Goal: Use online tool/utility: Utilize a website feature to perform a specific function

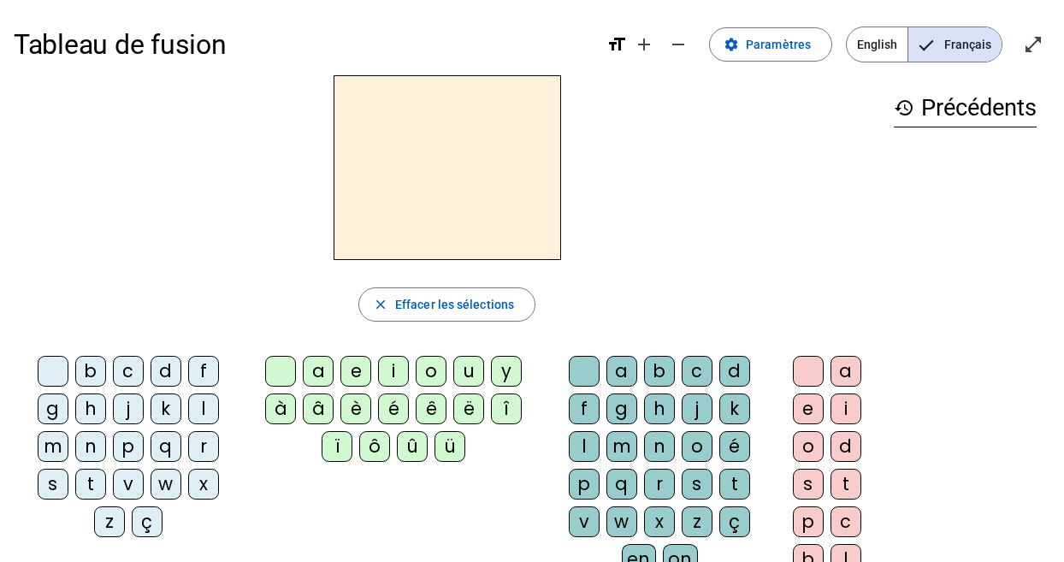
click at [44, 479] on div "s" at bounding box center [53, 484] width 31 height 31
click at [461, 377] on div "u" at bounding box center [468, 371] width 31 height 31
click at [164, 363] on div "d" at bounding box center [166, 371] width 31 height 31
click at [92, 358] on div "b" at bounding box center [90, 371] width 31 height 31
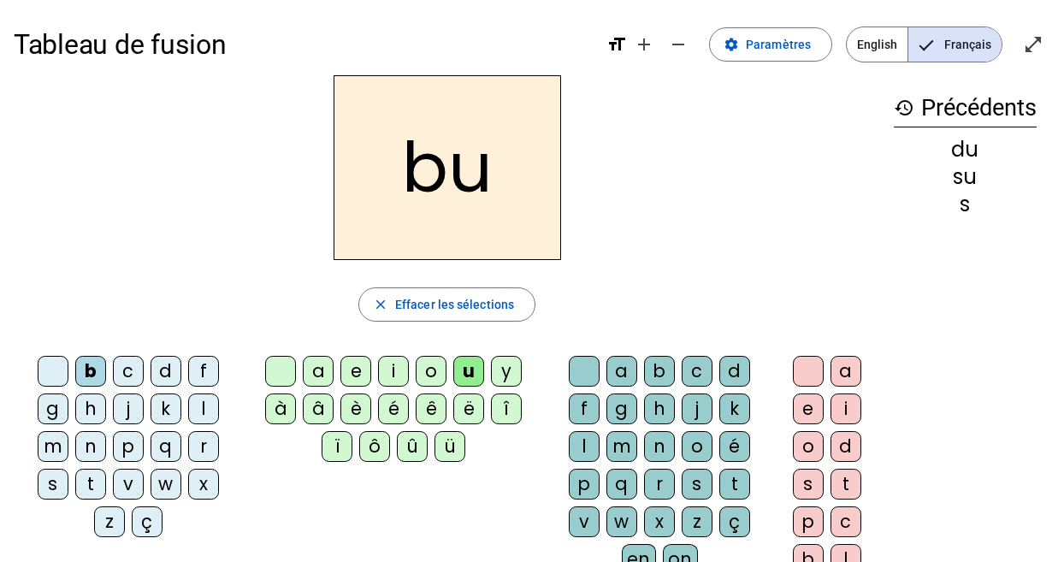
click at [207, 416] on div "l" at bounding box center [203, 408] width 31 height 31
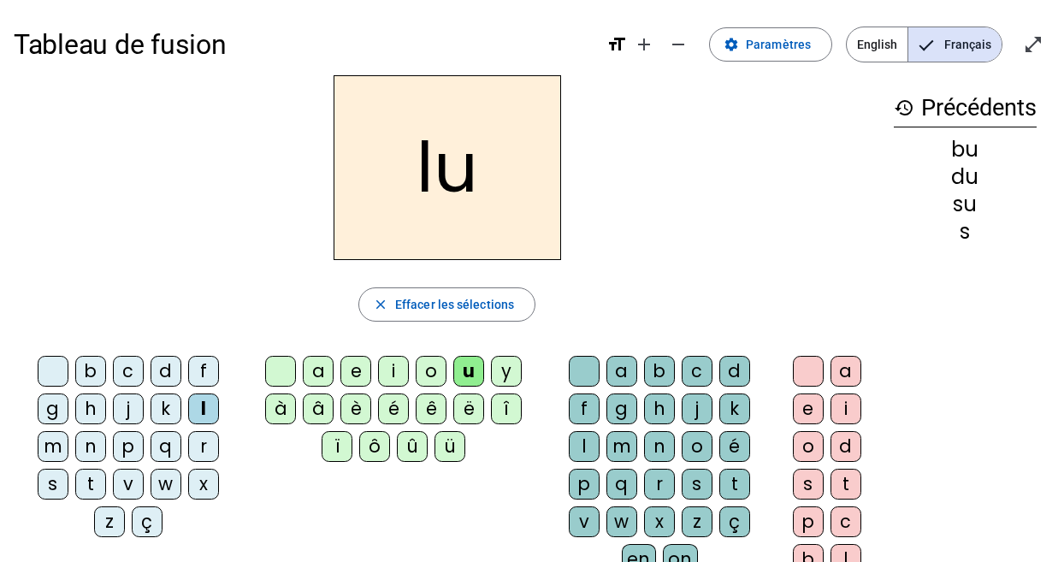
click at [168, 358] on div "d" at bounding box center [166, 371] width 31 height 31
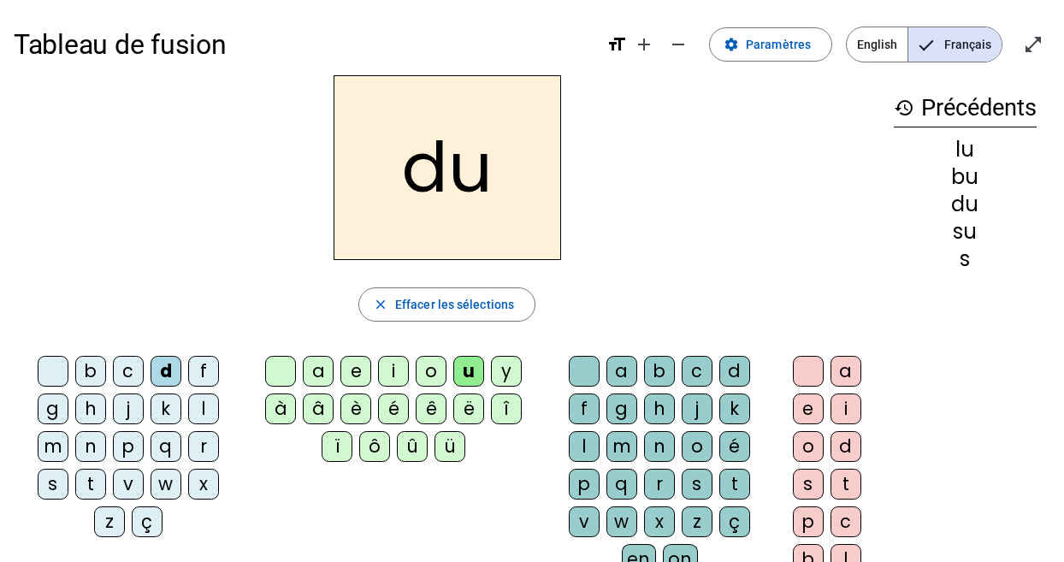
click at [97, 473] on div "t" at bounding box center [90, 484] width 31 height 31
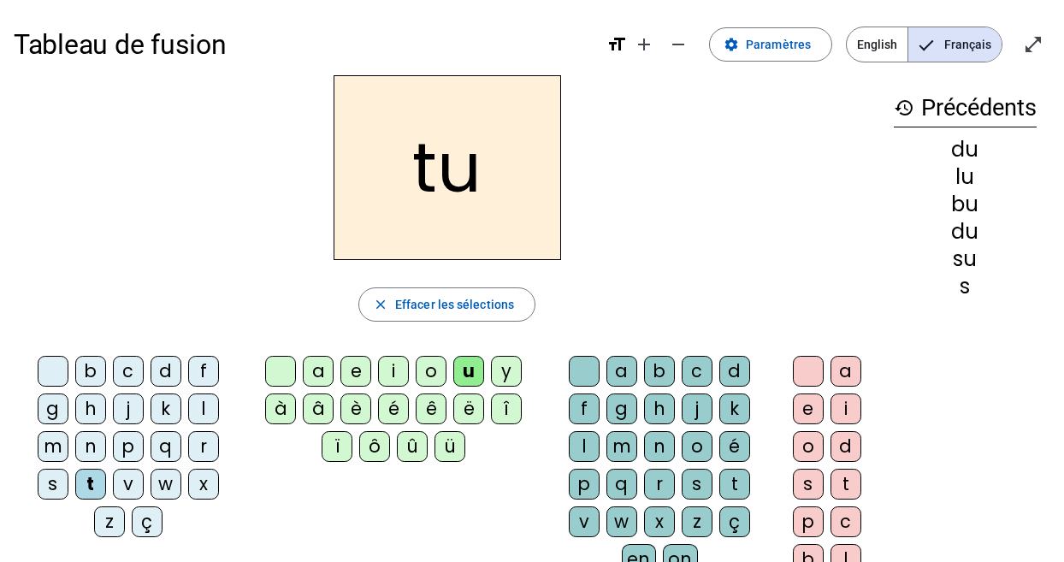
click at [319, 360] on div "a" at bounding box center [318, 371] width 31 height 31
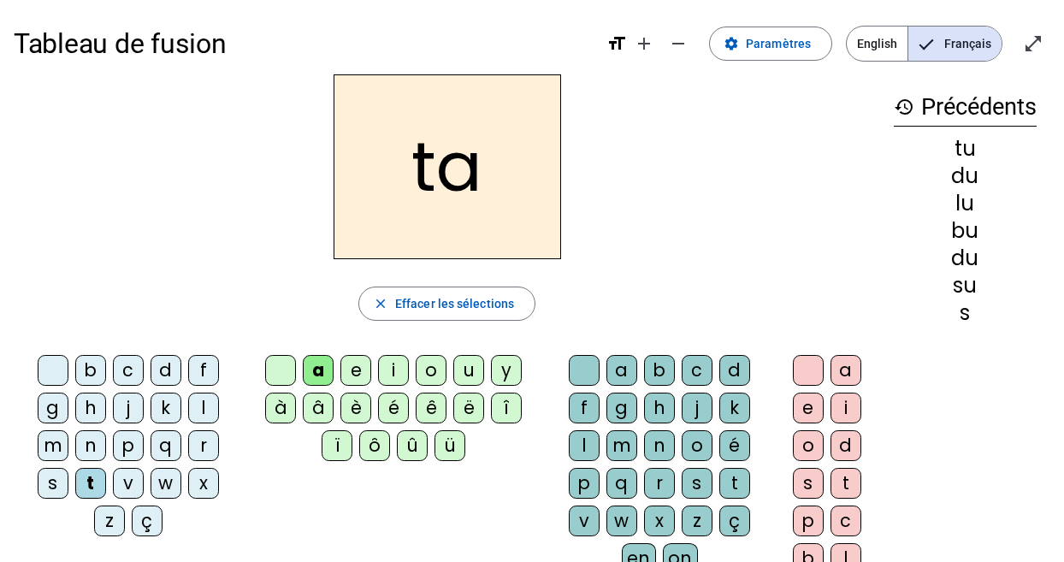
scroll to position [27, 0]
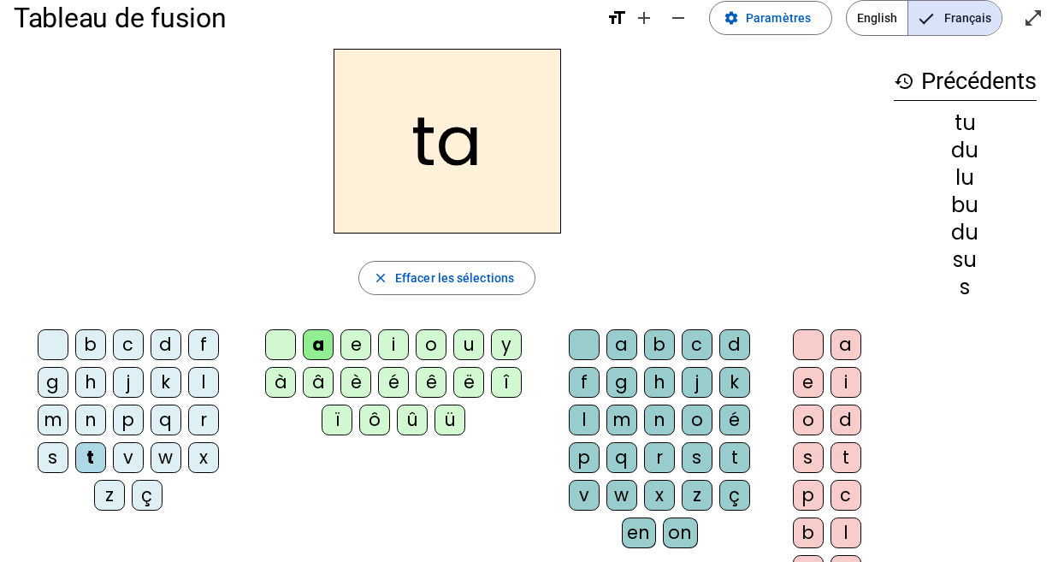
click at [50, 446] on div "s" at bounding box center [53, 457] width 31 height 31
click at [51, 416] on div "m" at bounding box center [53, 420] width 31 height 31
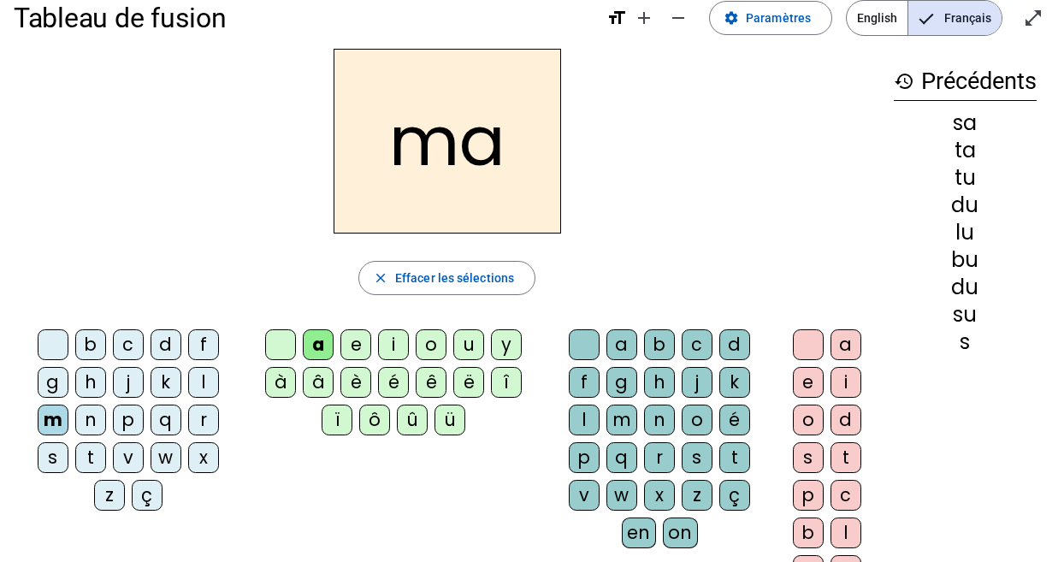
click at [195, 379] on div "l" at bounding box center [203, 382] width 31 height 31
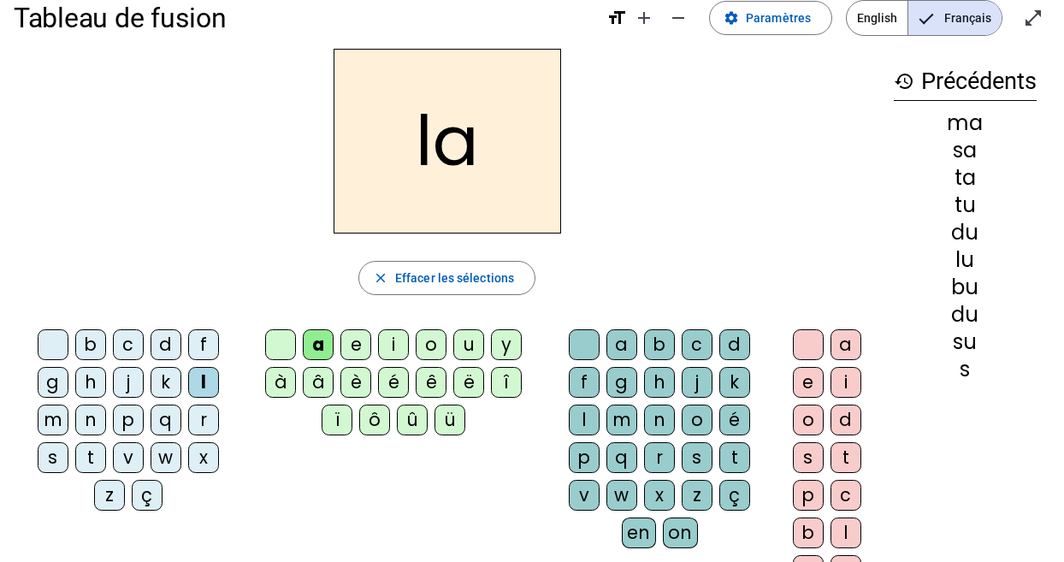
click at [351, 346] on div "e" at bounding box center [355, 344] width 31 height 31
click at [49, 461] on div "s" at bounding box center [53, 457] width 31 height 31
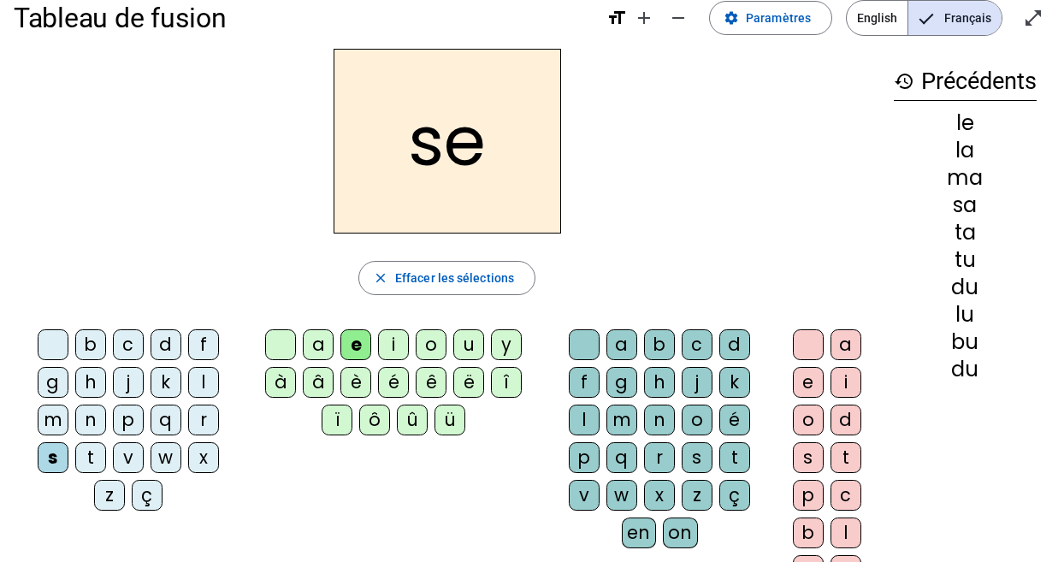
click at [393, 339] on div "i" at bounding box center [393, 344] width 31 height 31
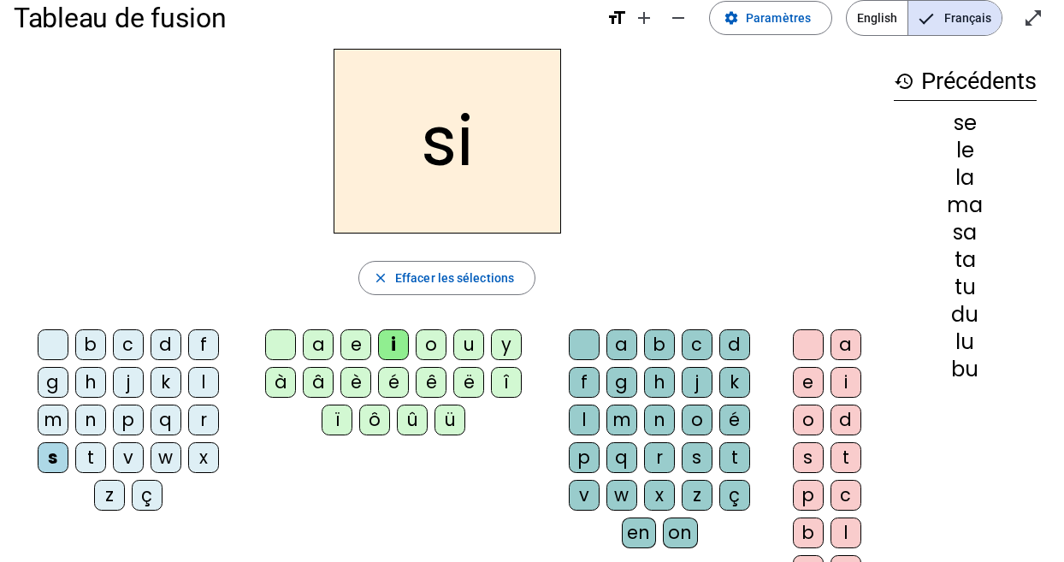
click at [97, 415] on div "n" at bounding box center [90, 420] width 31 height 31
